Goal: Task Accomplishment & Management: Use online tool/utility

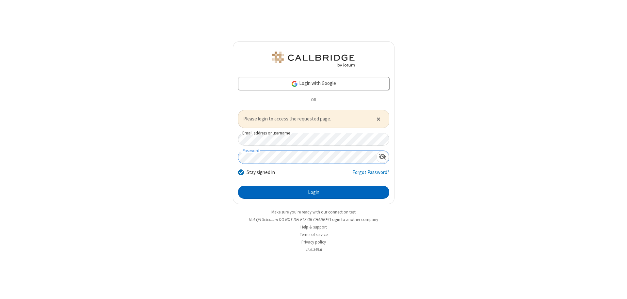
click at [313, 192] on button "Login" at bounding box center [313, 192] width 151 height 13
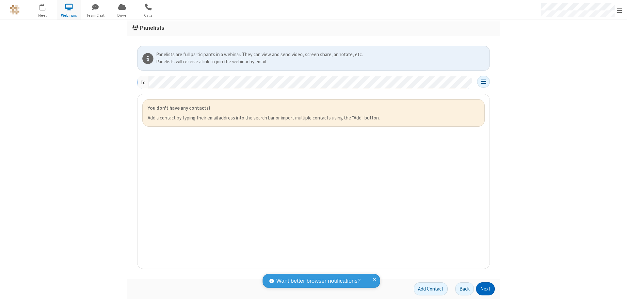
click at [486, 289] on button "Next" at bounding box center [485, 288] width 19 height 13
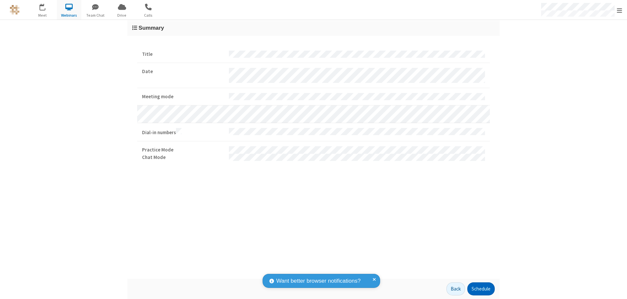
click at [481, 289] on button "Schedule" at bounding box center [480, 288] width 27 height 13
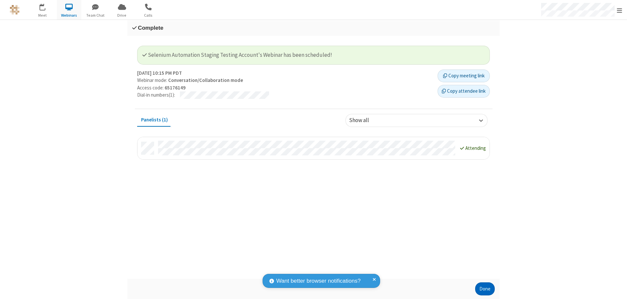
click at [485, 289] on button "Done" at bounding box center [485, 288] width 20 height 13
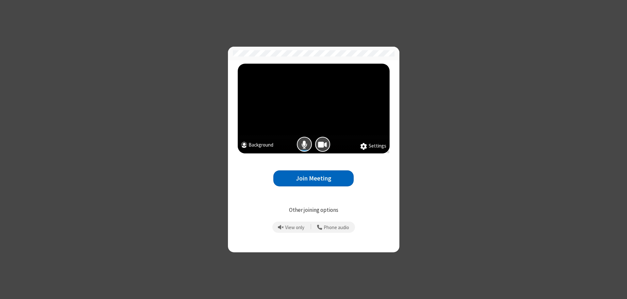
click at [313, 178] on button "Join Meeting" at bounding box center [313, 178] width 80 height 16
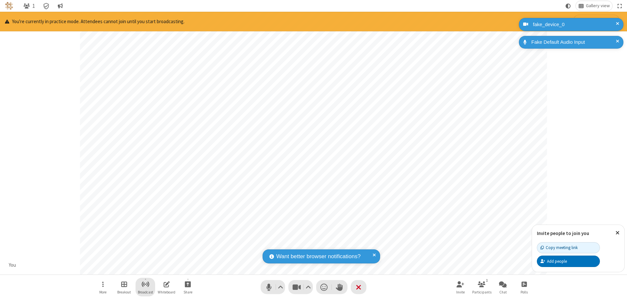
click at [145, 284] on span "Start broadcast" at bounding box center [145, 284] width 8 height 8
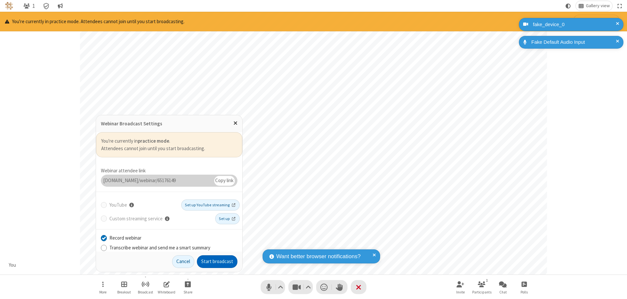
click at [217, 262] on button "Start broadcast" at bounding box center [217, 261] width 40 height 13
